Goal: Task Accomplishment & Management: Manage account settings

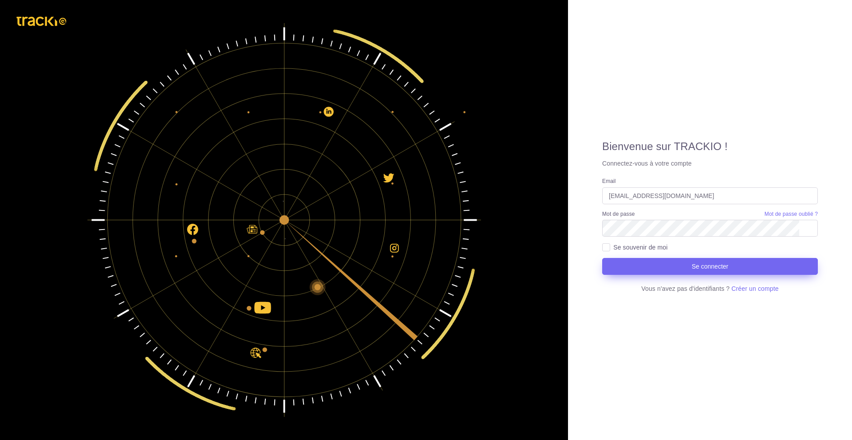
type input "[EMAIL_ADDRESS][DOMAIN_NAME]"
click at [783, 214] on small "Mot de passe oublié ?" at bounding box center [791, 214] width 53 height 6
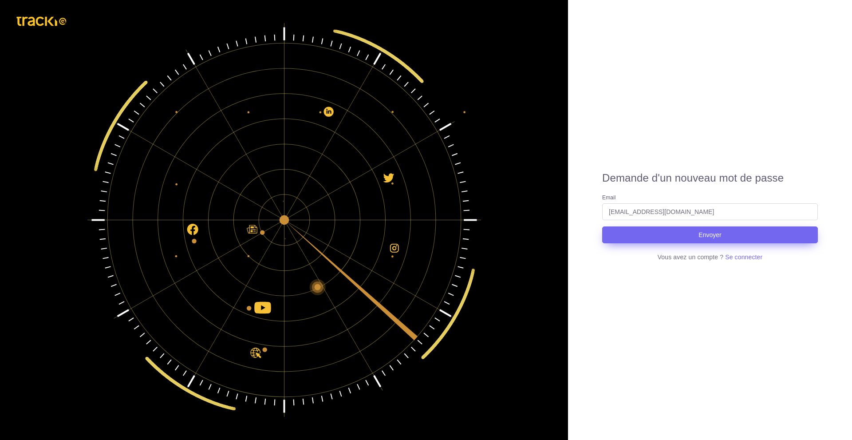
type input "mustapha.nabi@lge.com"
click at [691, 238] on button "Envoyer" at bounding box center [710, 234] width 216 height 17
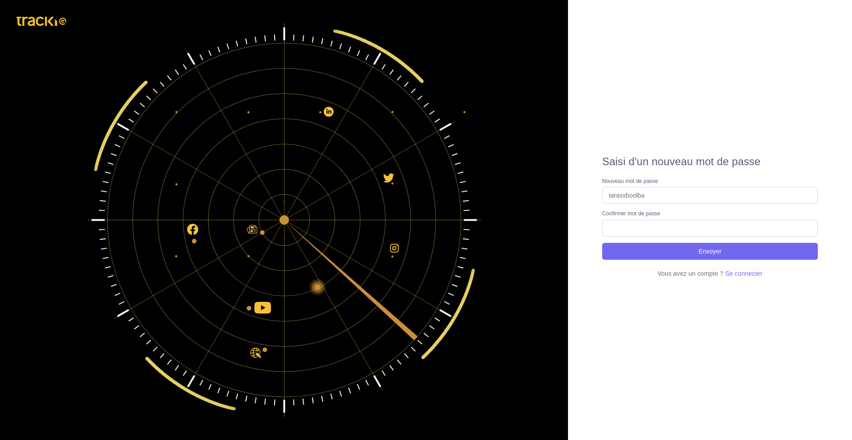
type input "tarassboolba"
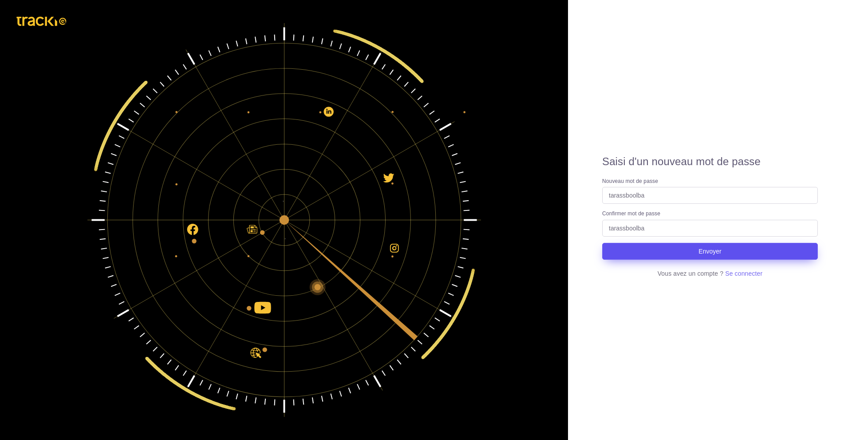
click at [744, 253] on button "Envoyer" at bounding box center [710, 251] width 216 height 17
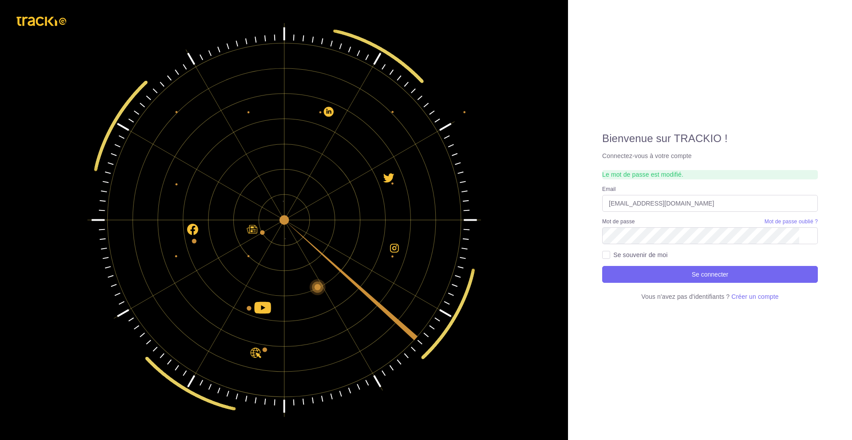
type input "mustapha.nabi@lge.com"
click at [602, 266] on button "Se connecter" at bounding box center [710, 274] width 216 height 17
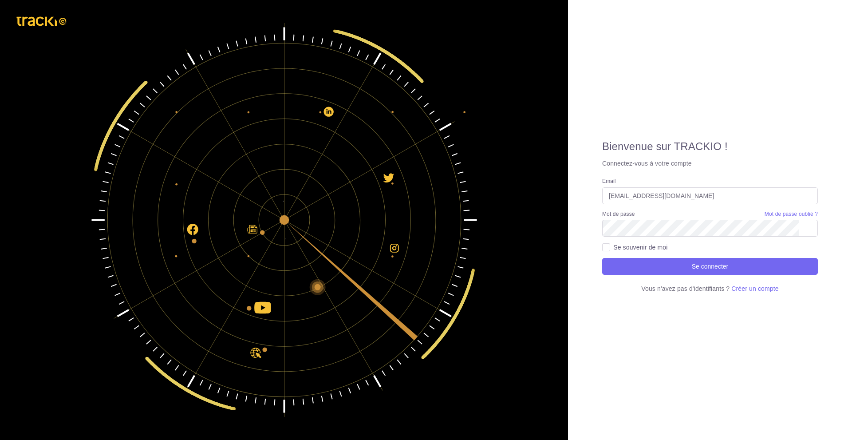
click at [613, 246] on label "Se souvenir de moi" at bounding box center [640, 247] width 54 height 9
click at [604, 246] on input "Se souvenir de moi" at bounding box center [606, 247] width 8 height 8
checkbox input "true"
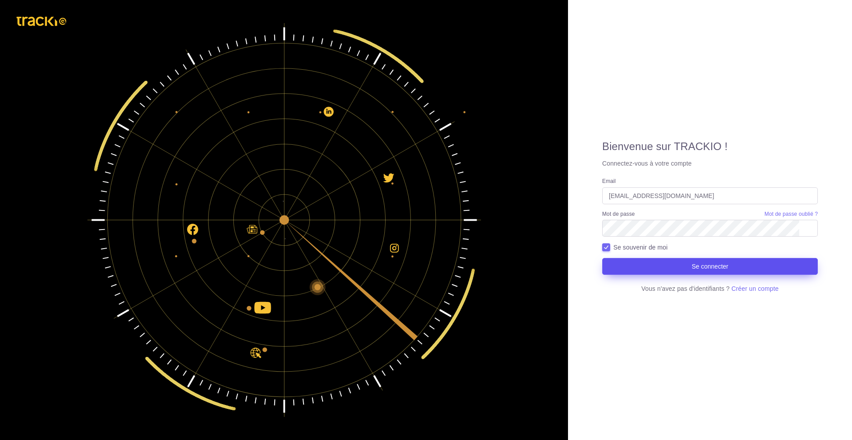
click at [665, 265] on button "Se connecter" at bounding box center [710, 266] width 216 height 17
